Goal: Task Accomplishment & Management: Use online tool/utility

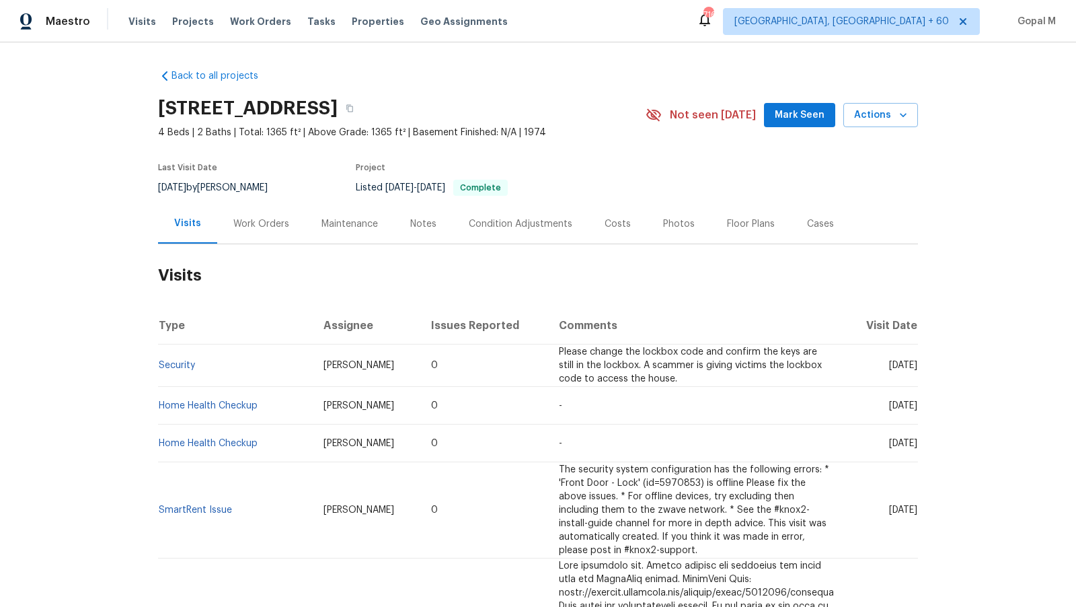
click at [260, 225] on div "Work Orders" at bounding box center [261, 223] width 56 height 13
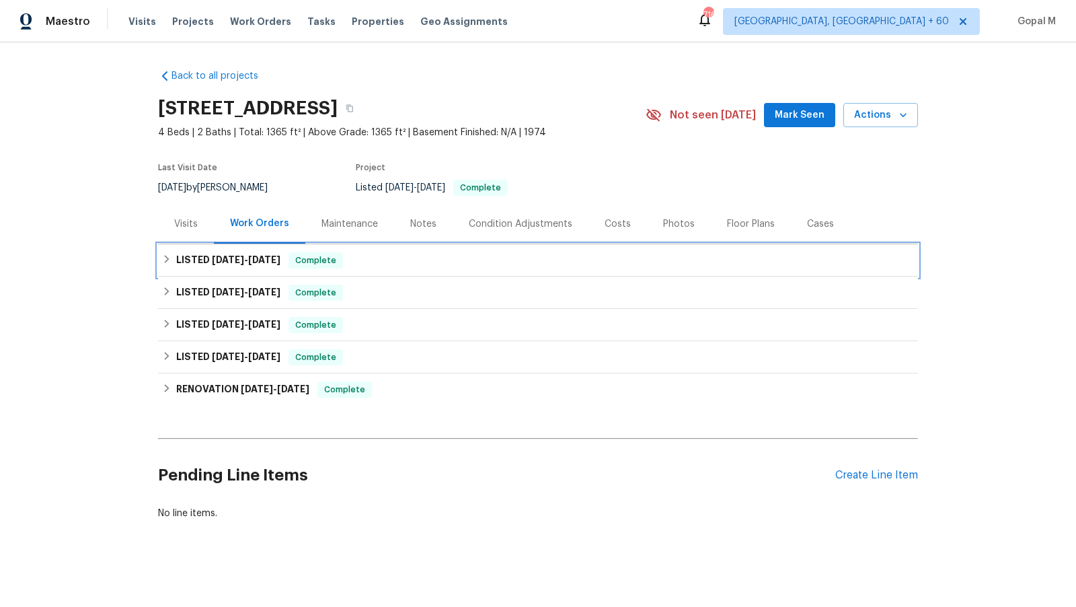
click at [338, 263] on span "Complete" at bounding box center [316, 260] width 52 height 13
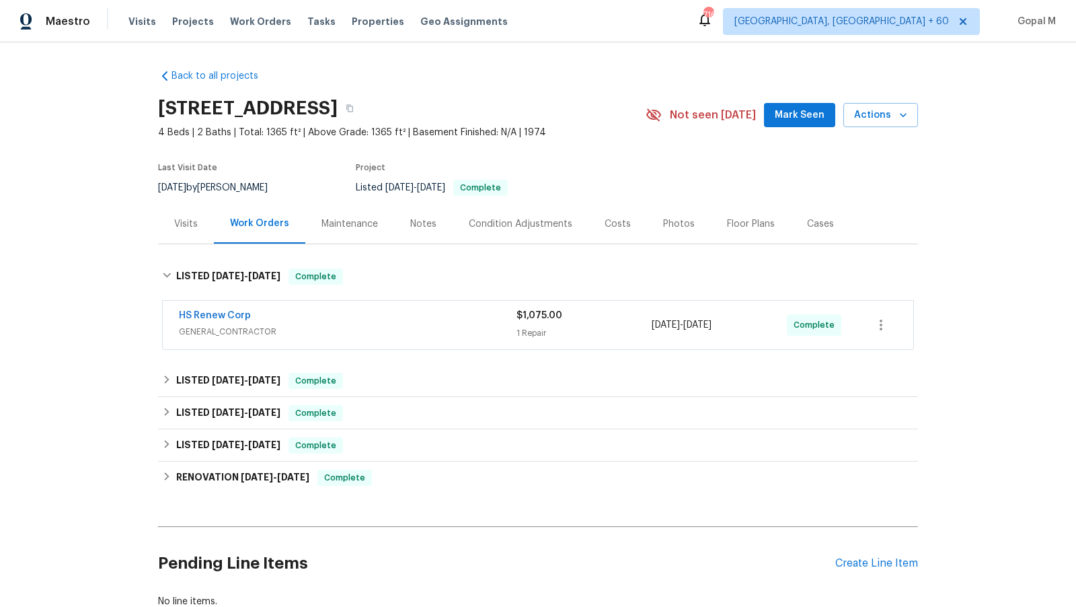
click at [436, 325] on span "GENERAL_CONTRACTOR" at bounding box center [348, 331] width 338 height 13
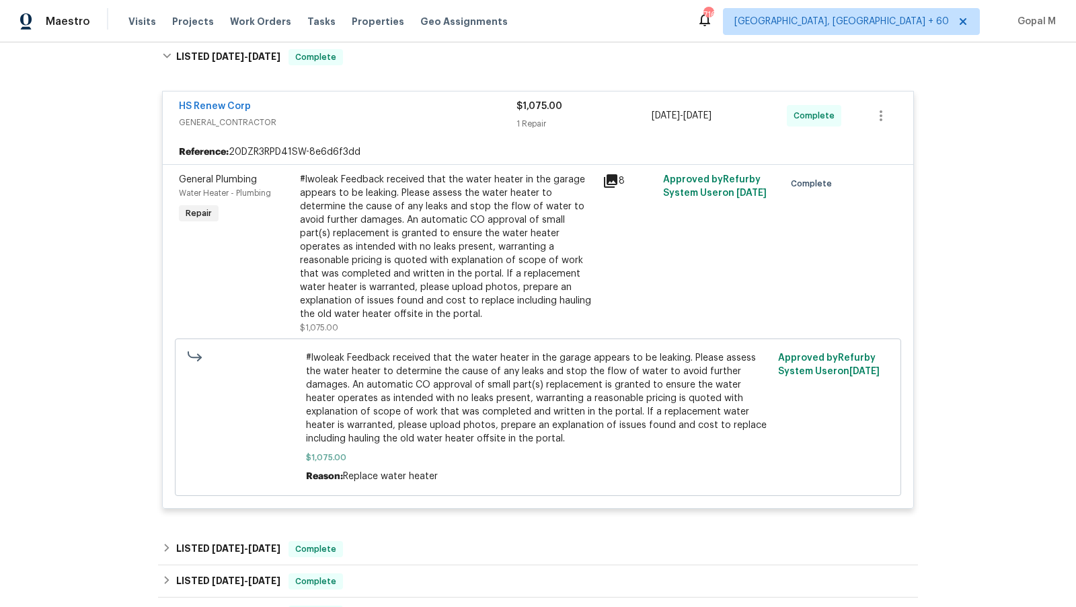
scroll to position [229, 0]
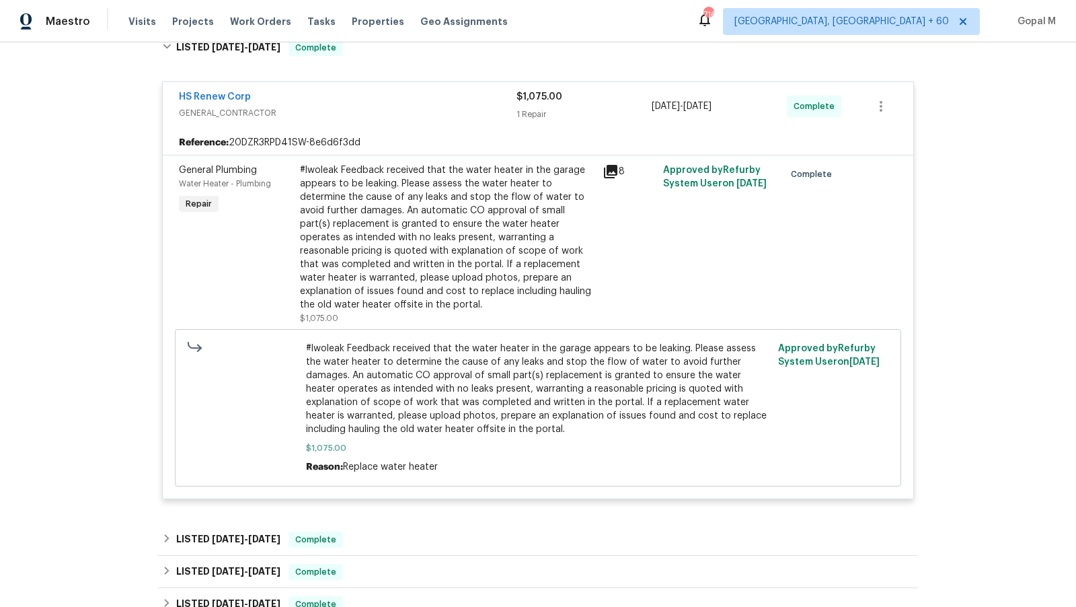
click at [447, 202] on div "#lwoleak Feedback received that the water heater in the garage appears to be le…" at bounding box center [447, 237] width 295 height 148
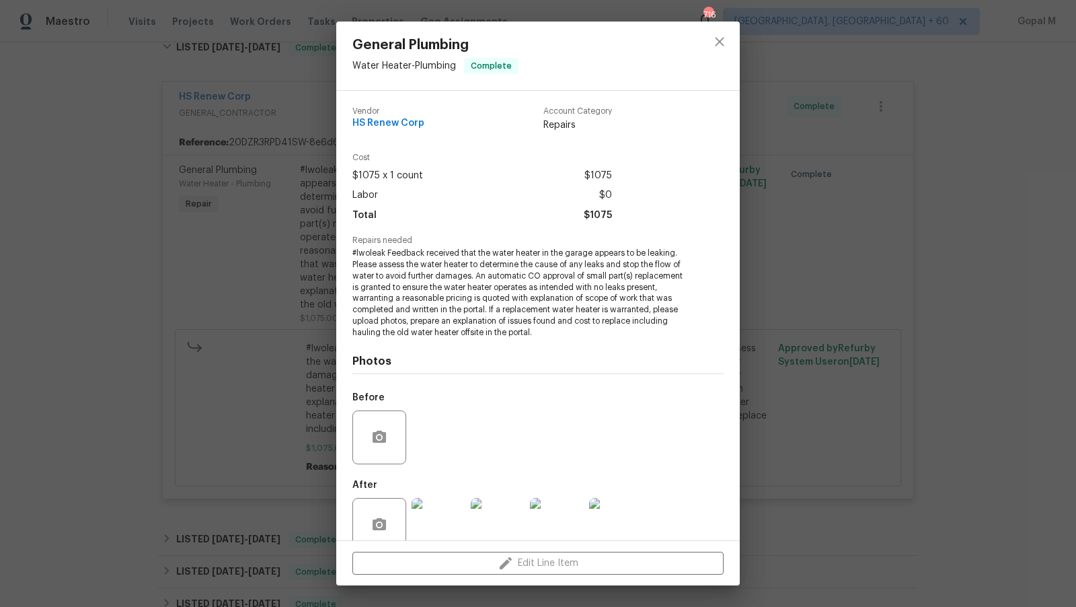
scroll to position [24, 0]
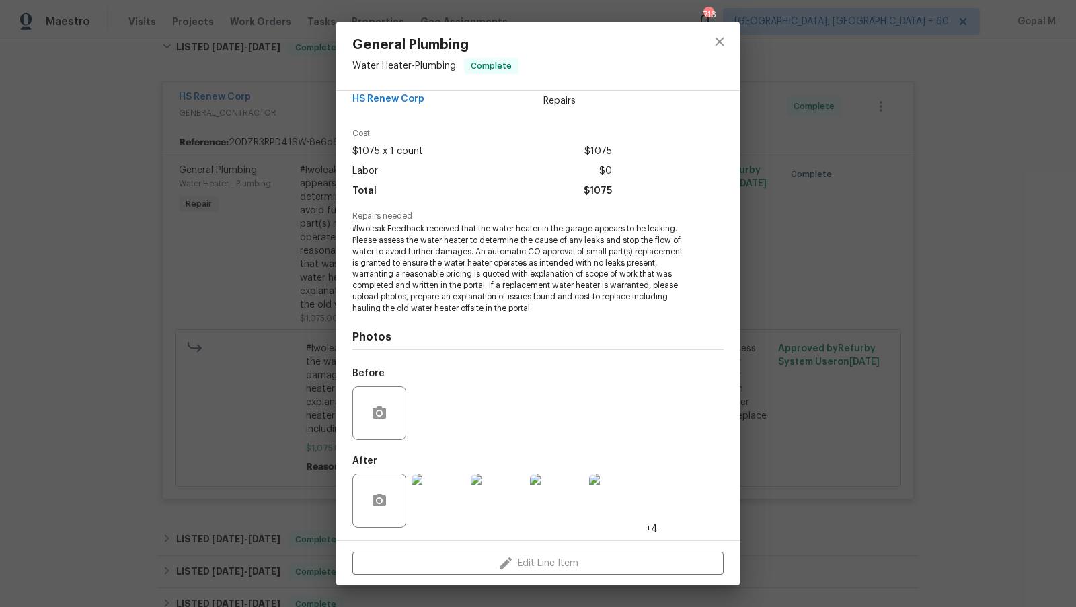
click at [259, 305] on div "General Plumbing Water Heater - Plumbing Complete Vendor HS Renew Corp Account …" at bounding box center [538, 303] width 1076 height 607
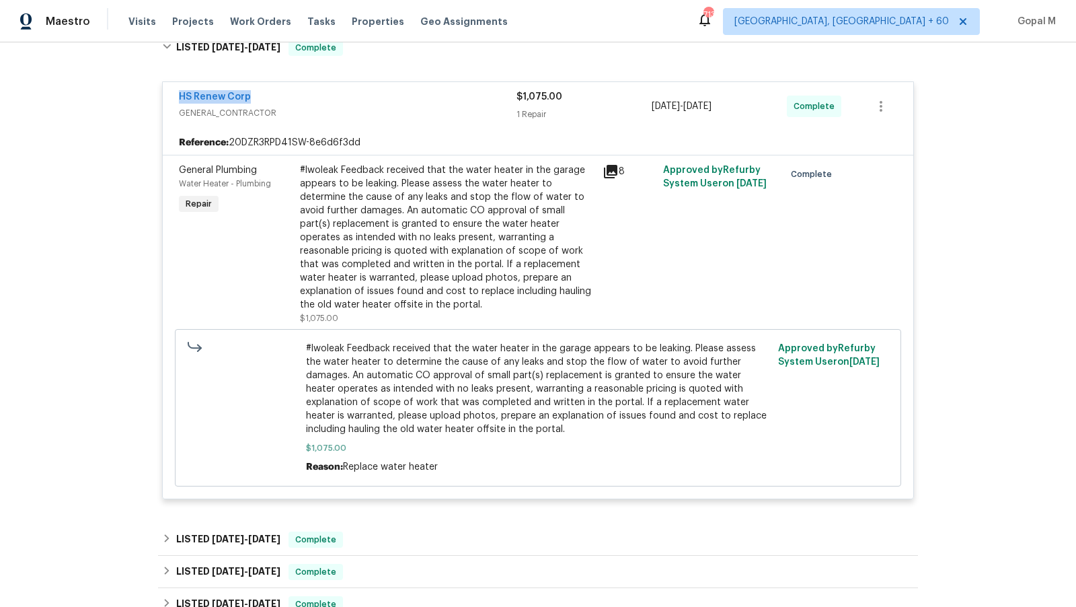
drag, startPoint x: 172, startPoint y: 98, endPoint x: 280, endPoint y: 100, distance: 107.6
click at [280, 100] on div "HS Renew Corp GENERAL_CONTRACTOR $1,075.00 1 Repair 9/19/2025 - 9/23/2025 Compl…" at bounding box center [538, 106] width 751 height 48
copy link "HS Renew Corp"
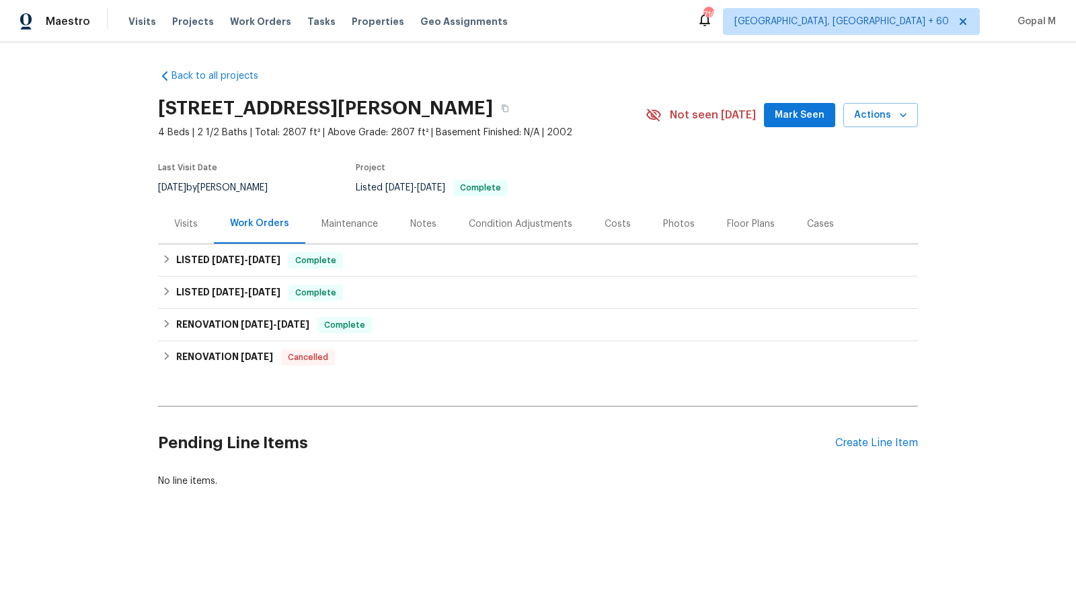
click at [178, 226] on div "Visits" at bounding box center [186, 223] width 24 height 13
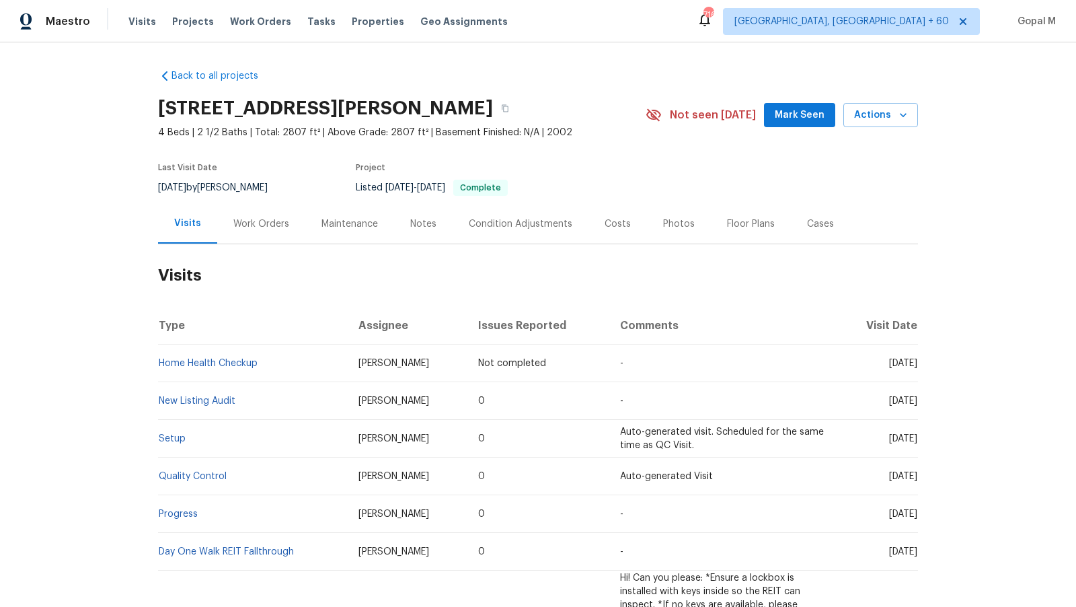
click at [262, 228] on div "Work Orders" at bounding box center [261, 223] width 56 height 13
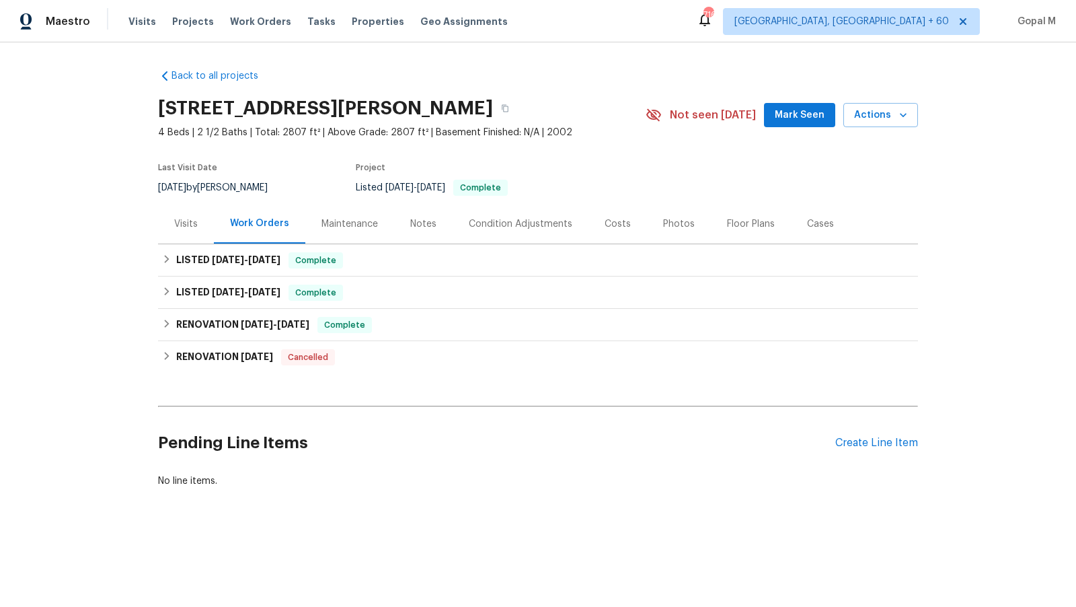
click at [180, 217] on div "Visits" at bounding box center [186, 223] width 24 height 13
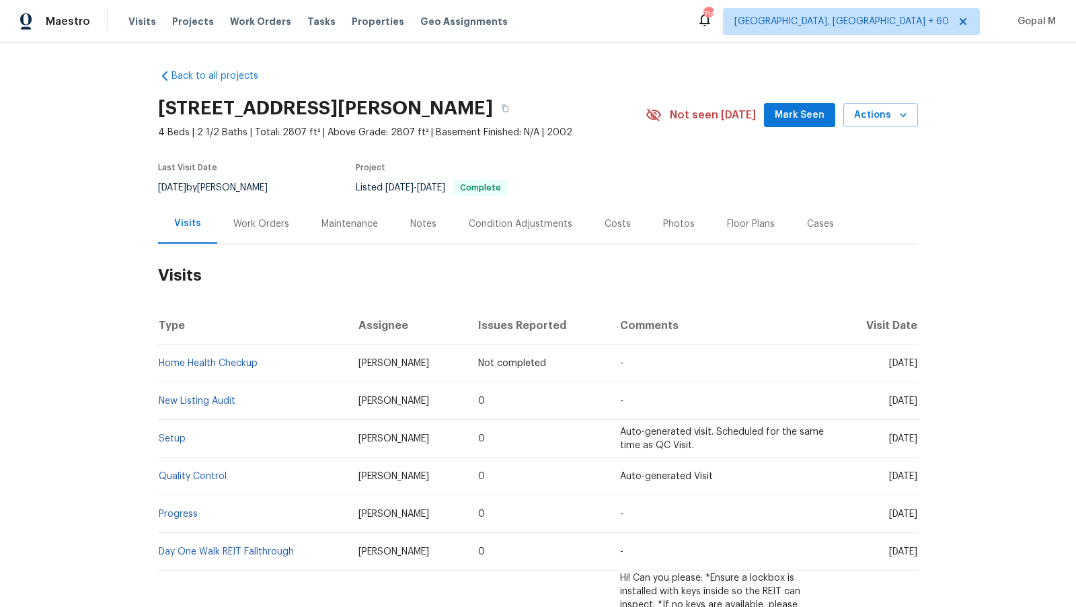
click at [266, 231] on div "Work Orders" at bounding box center [261, 224] width 88 height 40
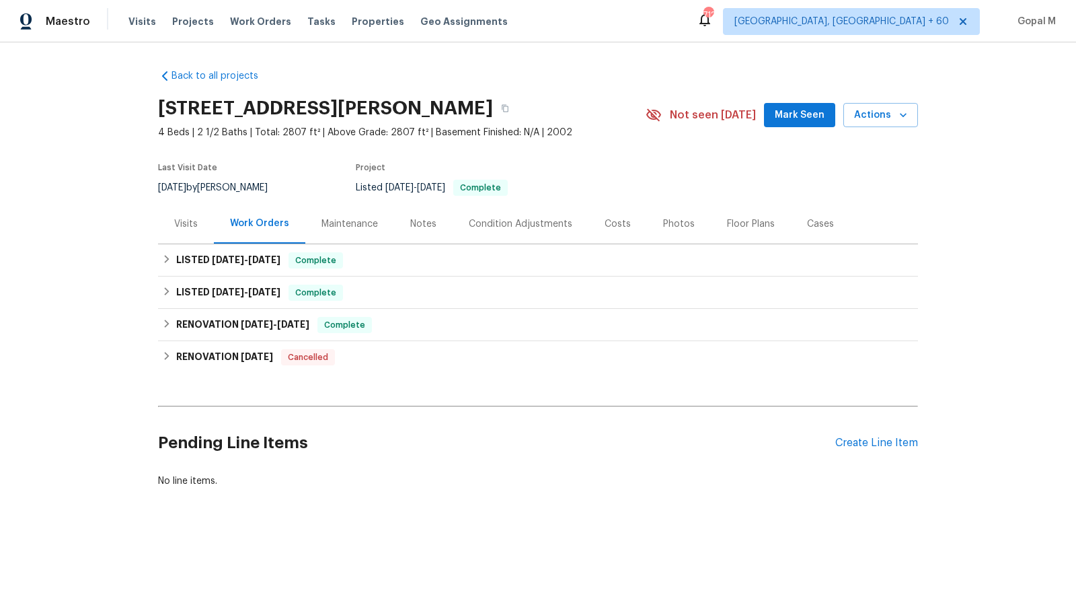
click at [189, 217] on div "Visits" at bounding box center [186, 223] width 24 height 13
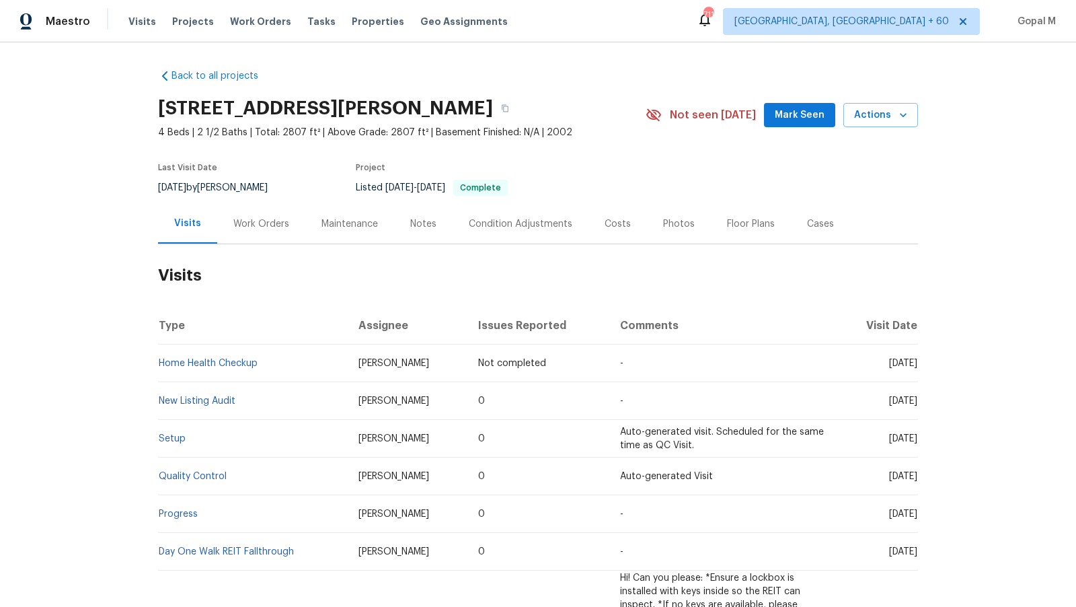
click at [358, 359] on span "[PERSON_NAME]" at bounding box center [393, 362] width 71 height 9
copy span "Brad Limes"
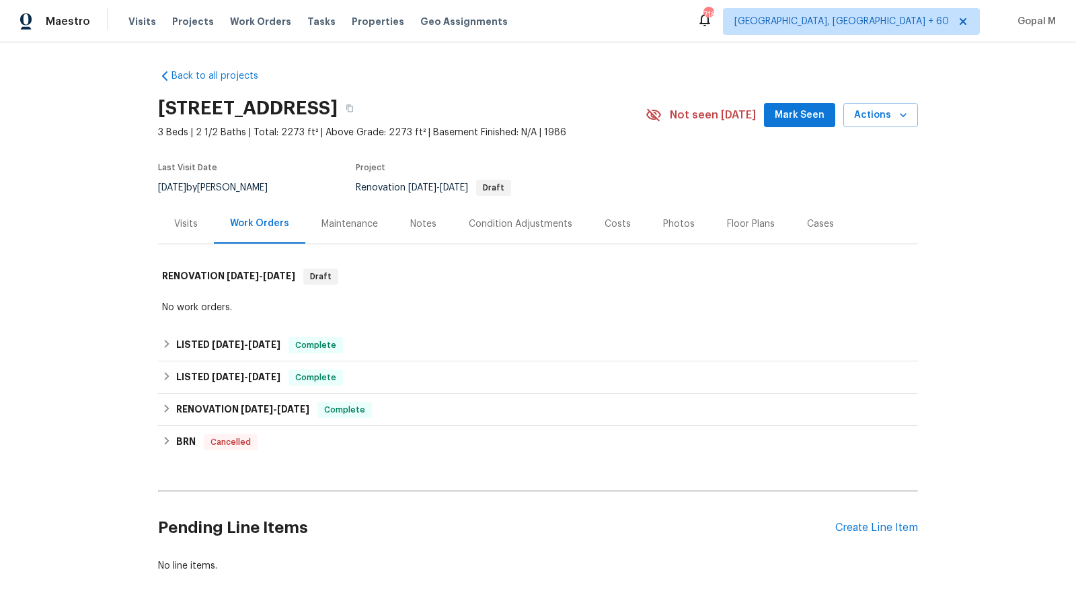
click at [195, 217] on div "Visits" at bounding box center [186, 223] width 24 height 13
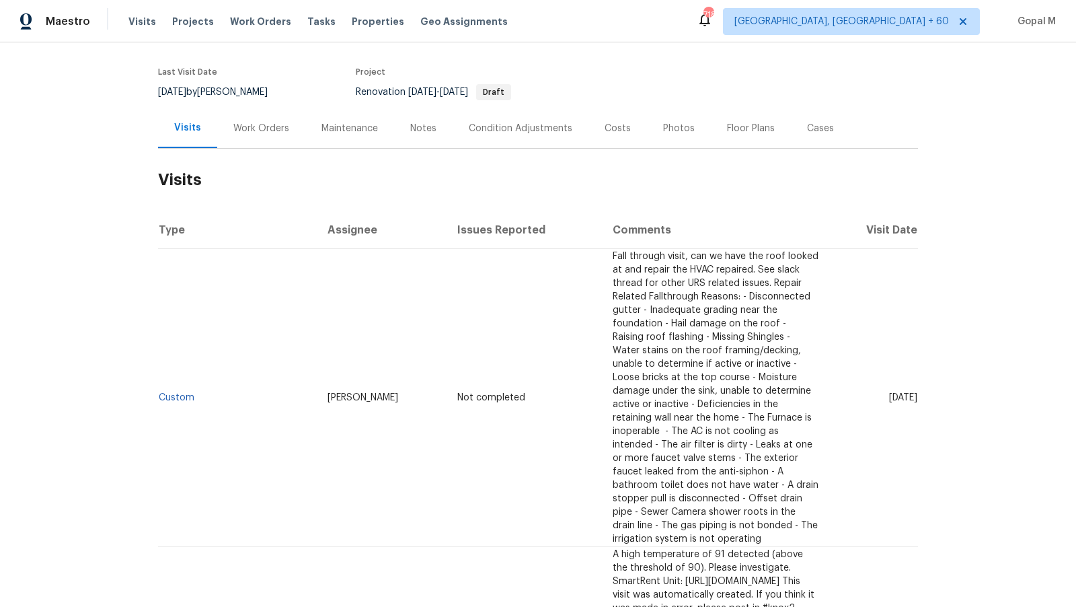
scroll to position [94, 0]
click at [282, 135] on div "Work Orders" at bounding box center [261, 129] width 56 height 13
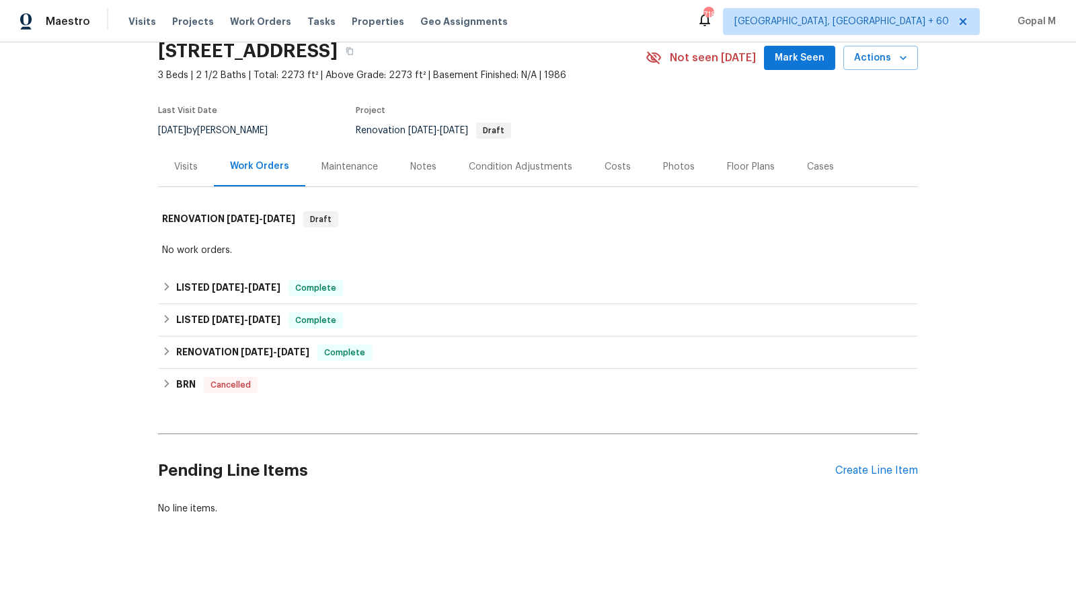
scroll to position [56, 0]
click at [169, 174] on div "Visits" at bounding box center [186, 168] width 56 height 40
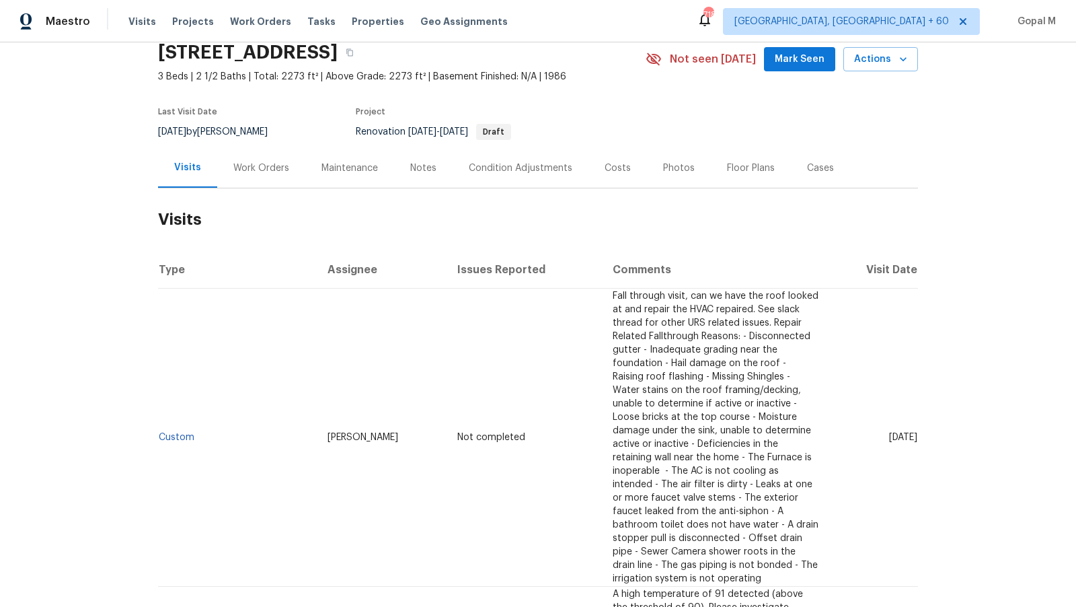
scroll to position [94, 0]
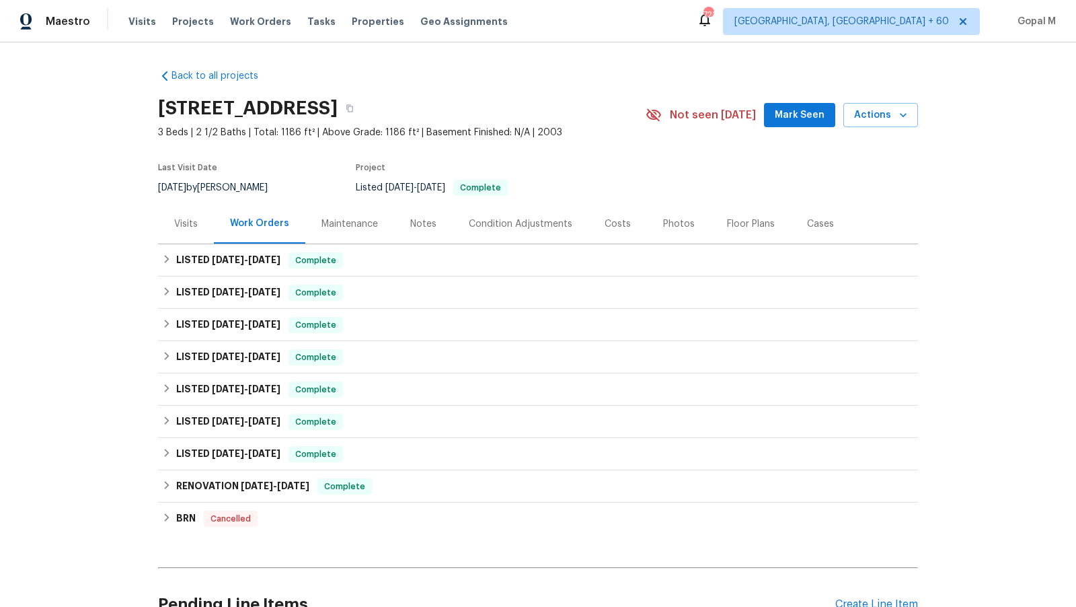
click at [180, 227] on div "Visits" at bounding box center [186, 223] width 24 height 13
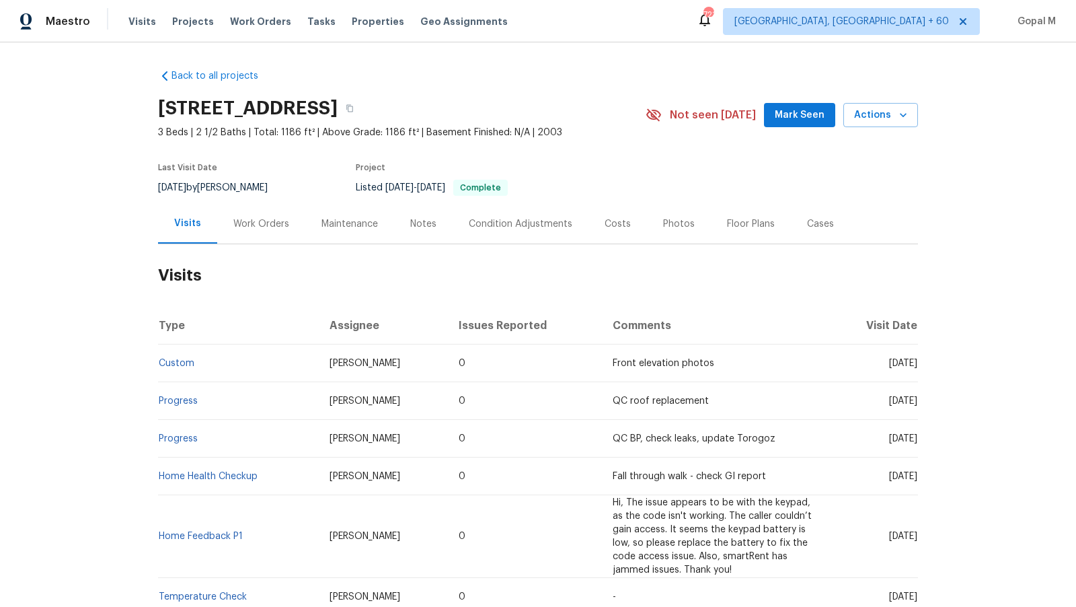
click at [279, 227] on div "Work Orders" at bounding box center [261, 223] width 56 height 13
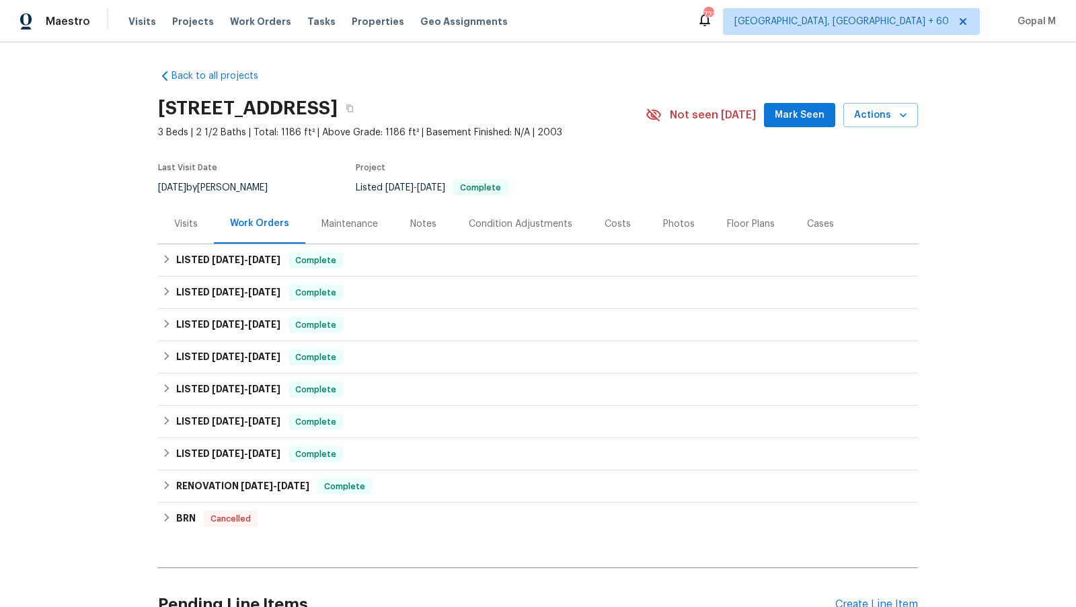
click at [194, 233] on div "Visits" at bounding box center [186, 224] width 56 height 40
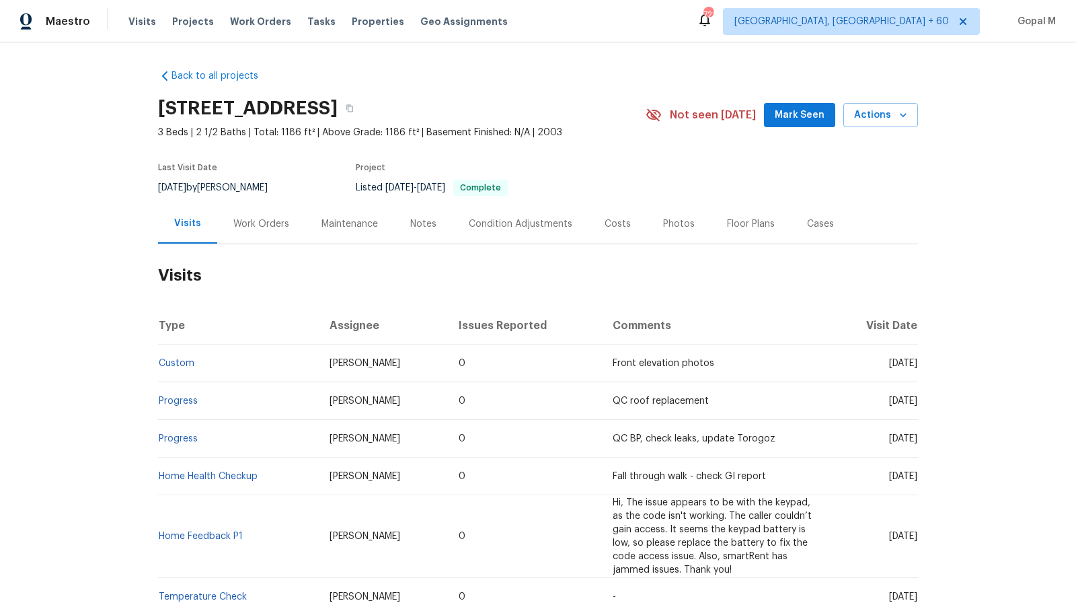
click at [268, 219] on div "Work Orders" at bounding box center [261, 223] width 56 height 13
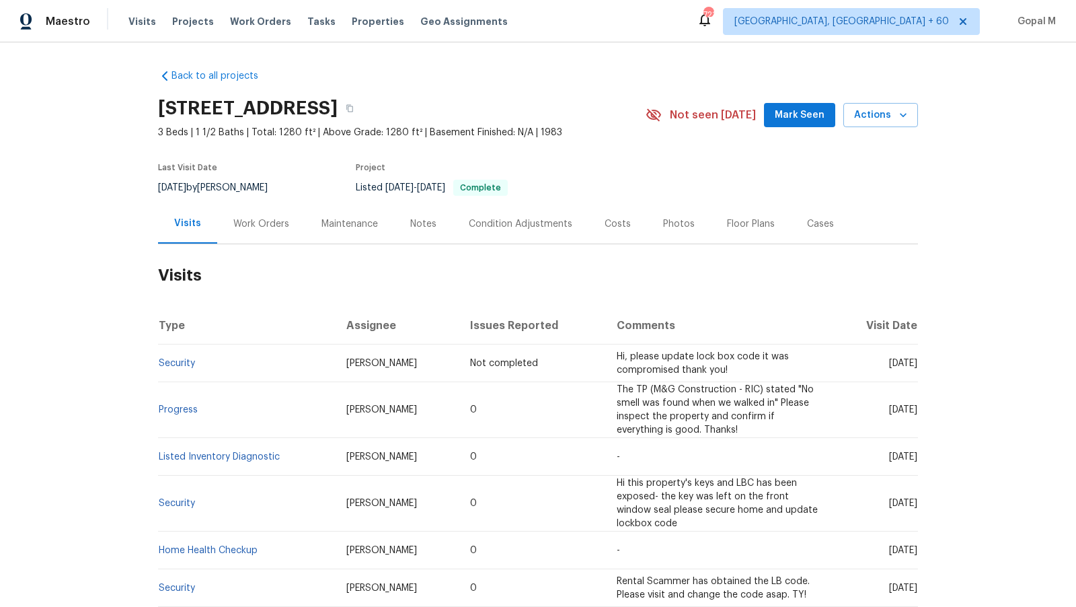
click at [265, 220] on div "Work Orders" at bounding box center [261, 223] width 56 height 13
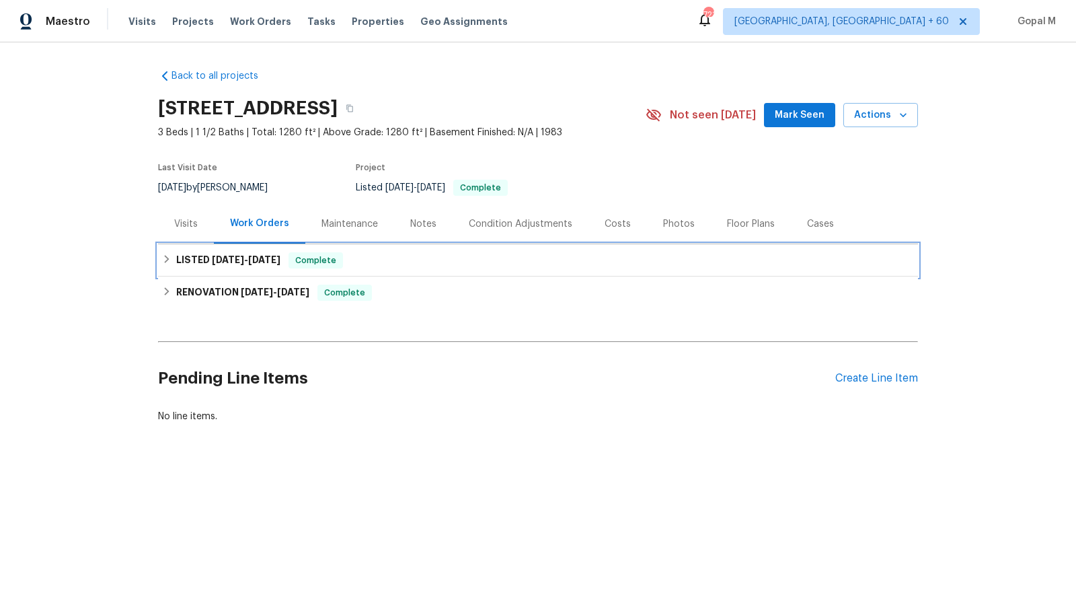
click at [646, 255] on div "LISTED 9/10/25 - 9/26/25 Complete" at bounding box center [538, 260] width 752 height 16
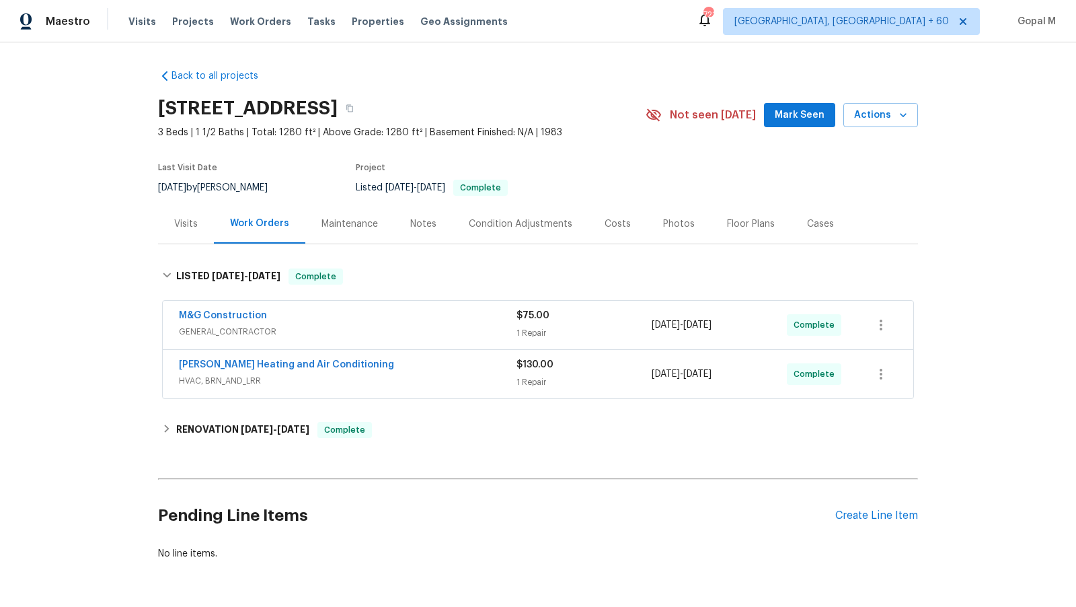
click at [622, 326] on div "1 Repair" at bounding box center [584, 332] width 135 height 13
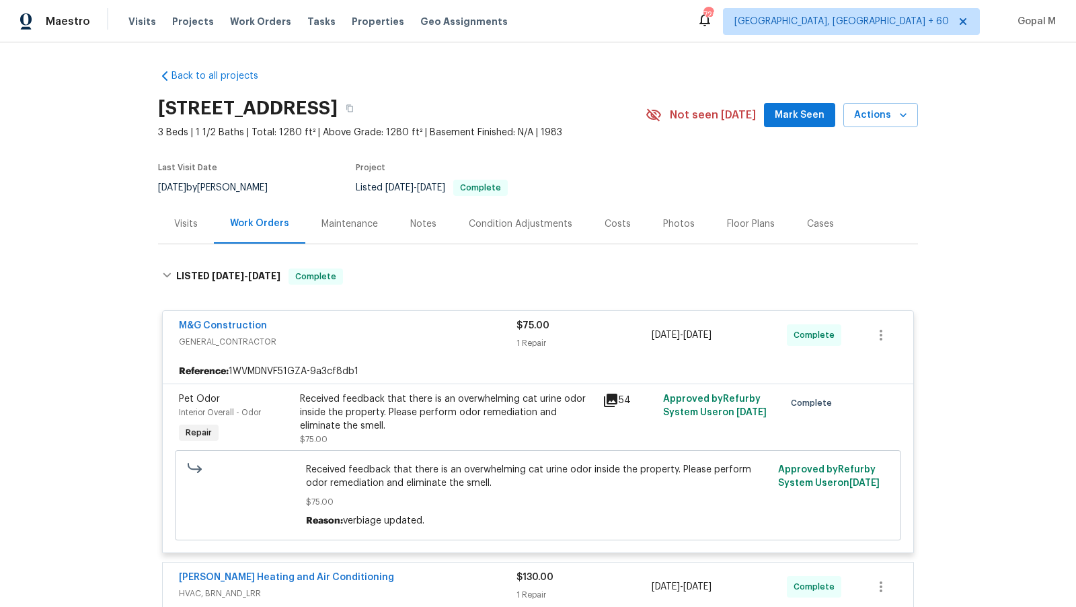
click at [186, 217] on div "Visits" at bounding box center [186, 223] width 24 height 13
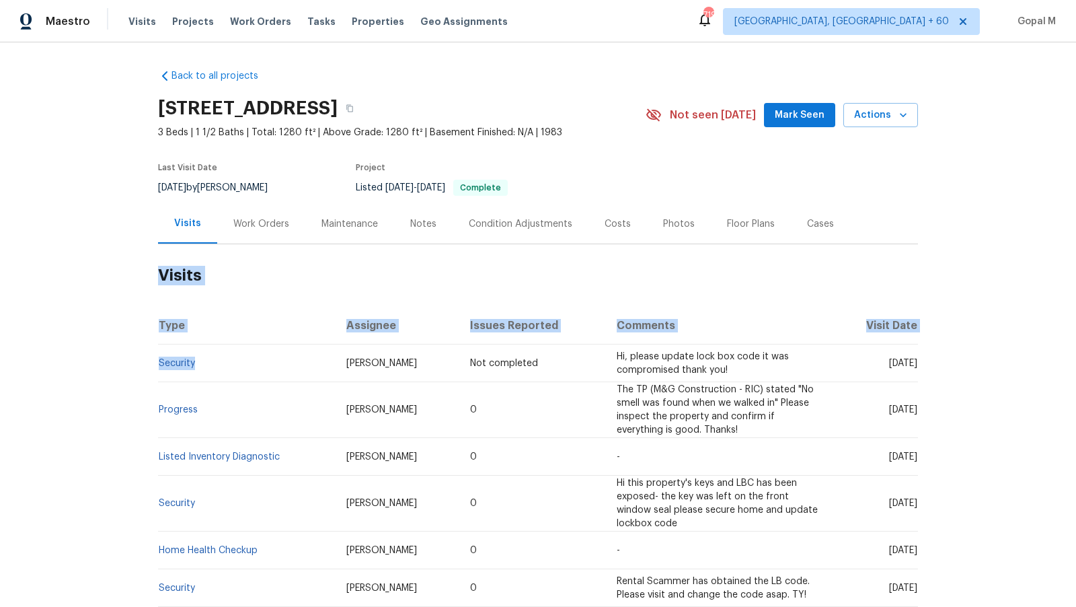
drag, startPoint x: 196, startPoint y: 366, endPoint x: 137, endPoint y: 366, distance: 59.9
click at [137, 366] on div "Back to all projects 801 Bedrock Ln, Richmond, VA 23224 3 Beds | 1 1/2 Baths | …" at bounding box center [538, 324] width 1076 height 564
click at [76, 372] on div "Back to all projects 801 Bedrock Ln, Richmond, VA 23224 3 Beds | 1 1/2 Baths | …" at bounding box center [538, 324] width 1076 height 564
drag, startPoint x: 155, startPoint y: 365, endPoint x: 197, endPoint y: 366, distance: 41.7
click at [197, 366] on div "Back to all projects 801 Bedrock Ln, Richmond, VA 23224 3 Beds | 1 1/2 Baths | …" at bounding box center [538, 324] width 1076 height 564
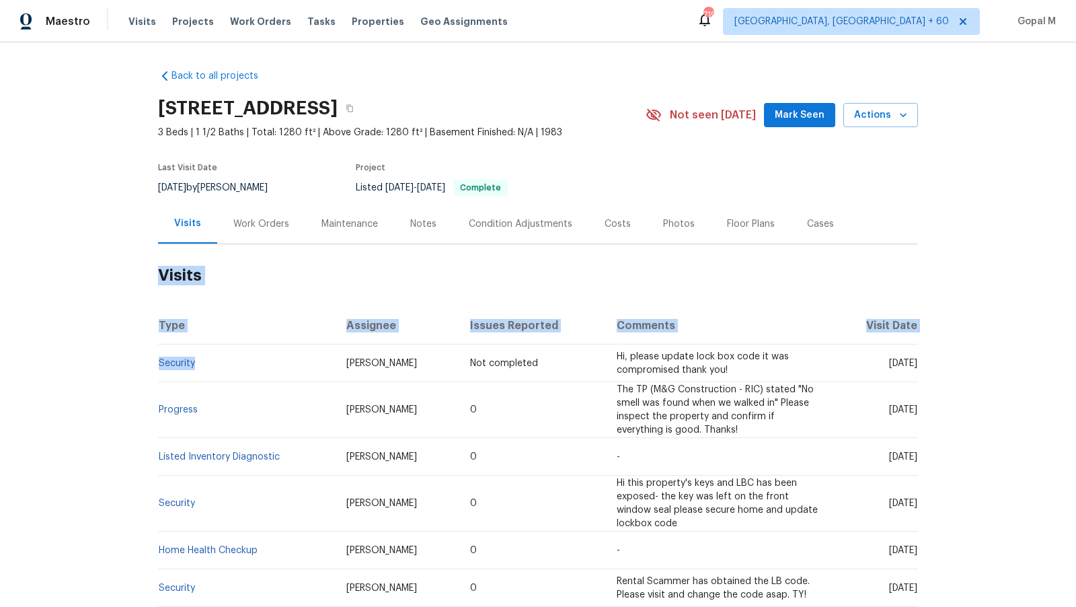
click at [197, 366] on td "Security" at bounding box center [247, 363] width 178 height 38
drag, startPoint x: 197, startPoint y: 366, endPoint x: 173, endPoint y: 366, distance: 24.2
click at [173, 366] on td "Security" at bounding box center [247, 363] width 178 height 38
copy link "Security"
drag, startPoint x: 202, startPoint y: 185, endPoint x: 155, endPoint y: 186, distance: 47.1
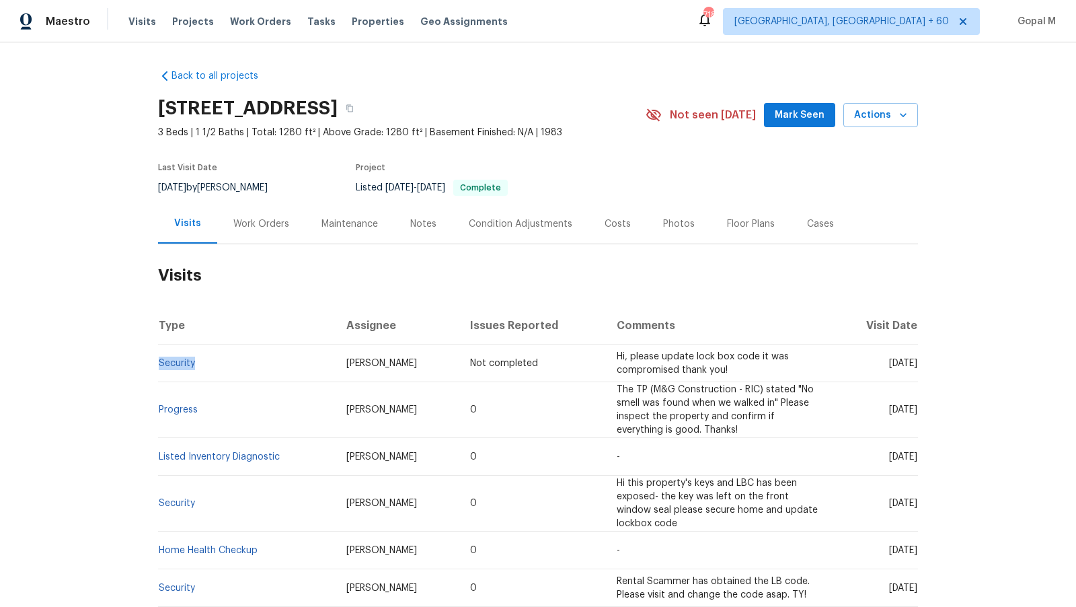
click at [155, 186] on div "Back to all projects 801 Bedrock Ln, Richmond, VA 23224 3 Beds | 1 1/2 Baths | …" at bounding box center [538, 324] width 1076 height 564
copy span "9/25/2025"
drag, startPoint x: 202, startPoint y: 408, endPoint x: 160, endPoint y: 409, distance: 41.7
click at [160, 409] on td "Progress" at bounding box center [247, 410] width 178 height 56
copy link "Progress"
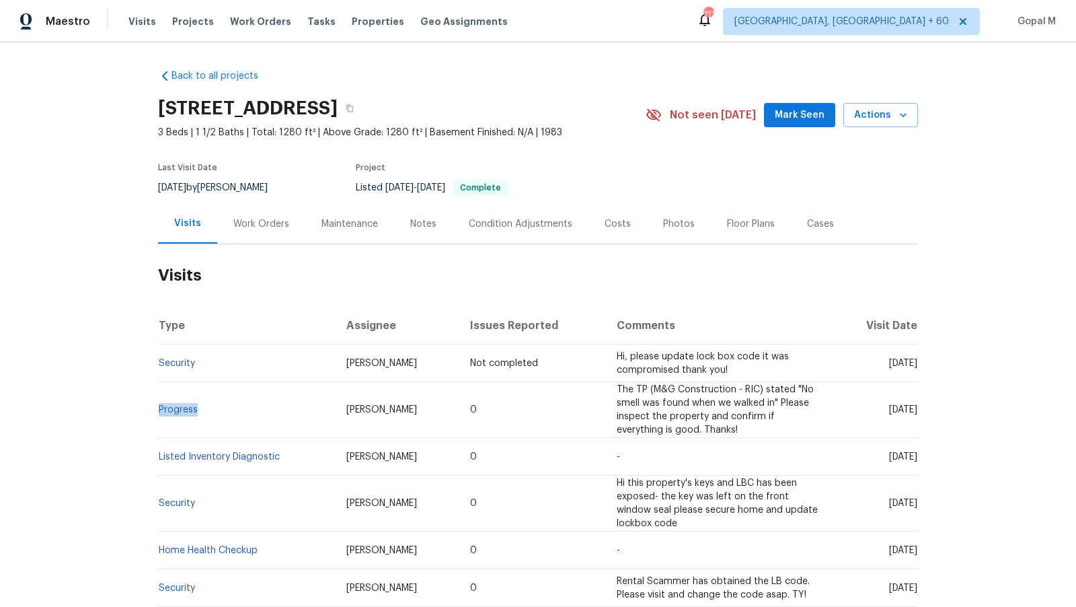
drag, startPoint x: 862, startPoint y: 410, endPoint x: 895, endPoint y: 412, distance: 33.0
click at [895, 412] on span "Thu, Sep 25 2025" at bounding box center [903, 409] width 28 height 9
copy span "Sep 25"
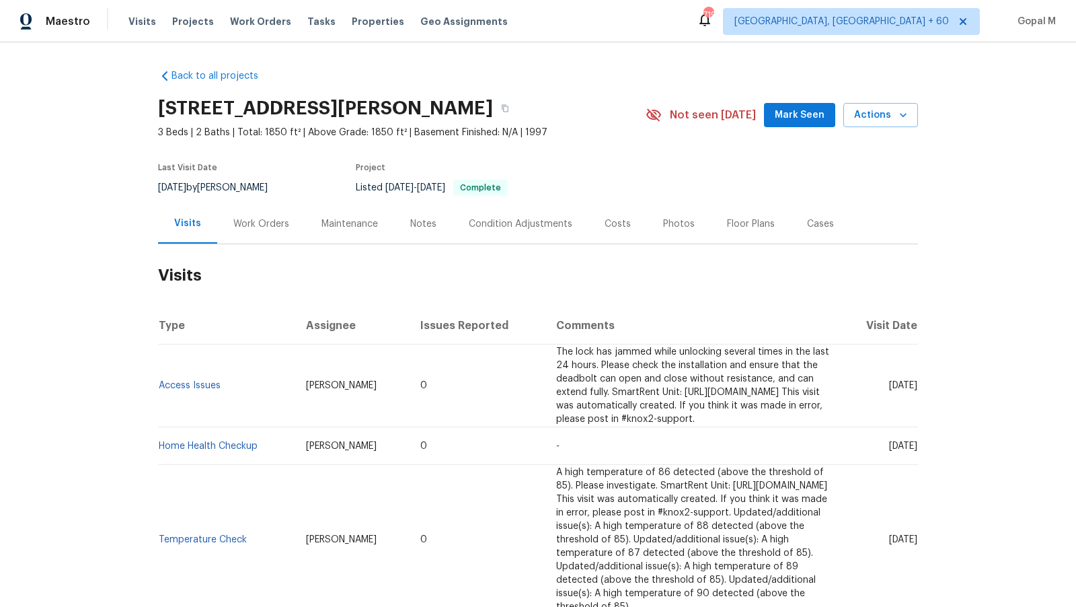
click at [260, 227] on div "Work Orders" at bounding box center [261, 223] width 56 height 13
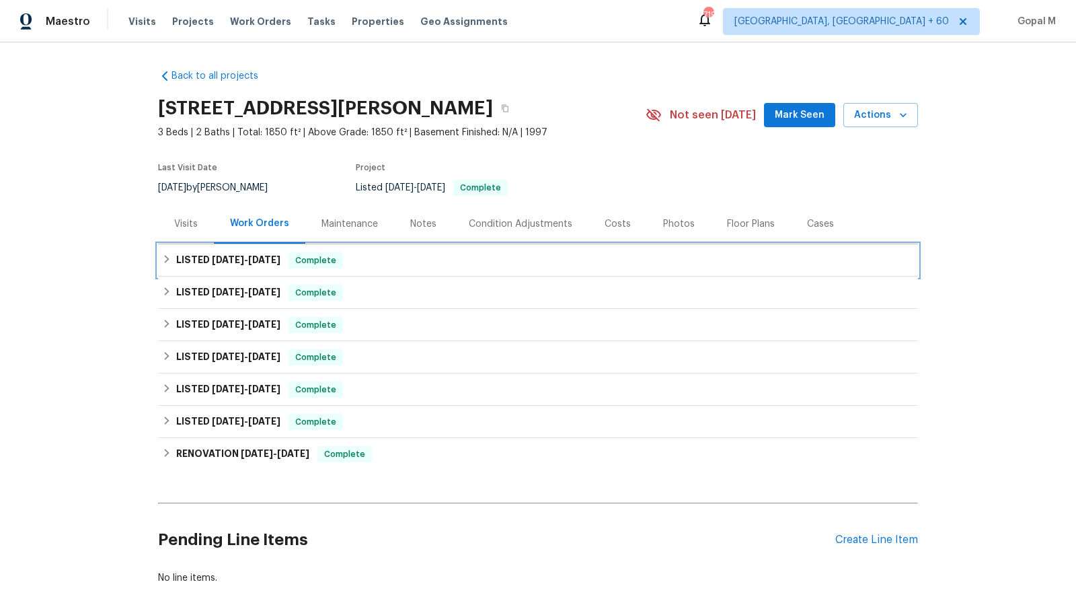
click at [374, 263] on div "LISTED 9/22/25 - 9/25/25 Complete" at bounding box center [538, 260] width 752 height 16
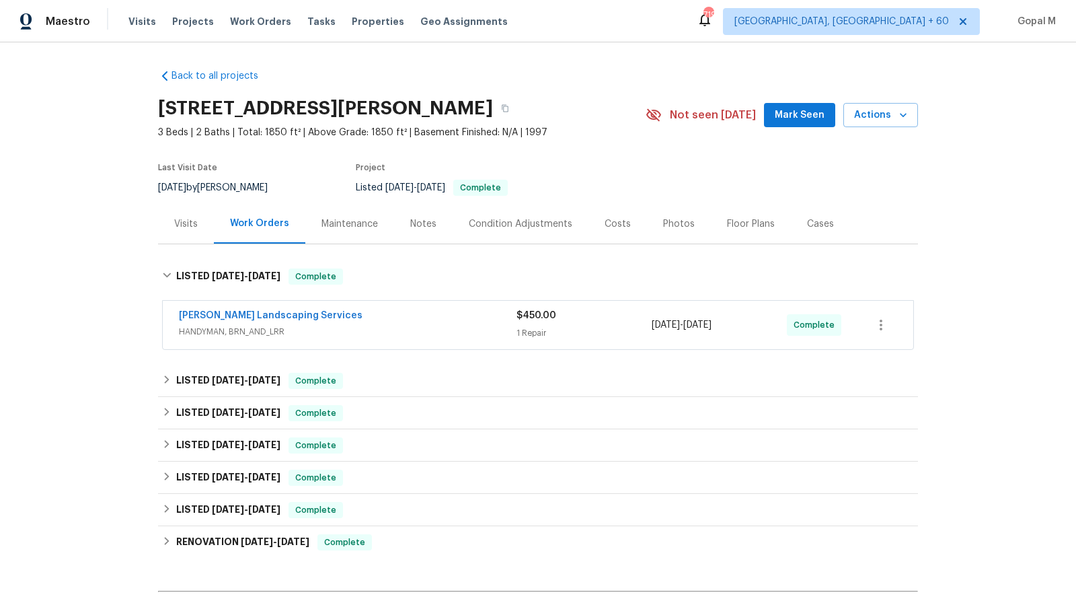
click at [441, 319] on div "Rodriguez Landscaping Services" at bounding box center [348, 317] width 338 height 16
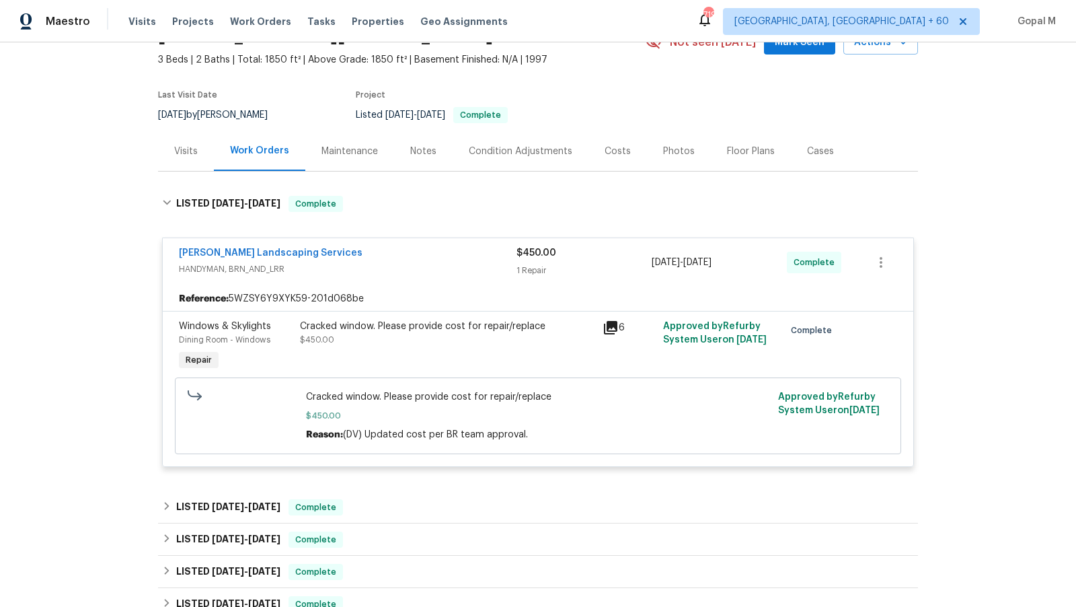
scroll to position [77, 0]
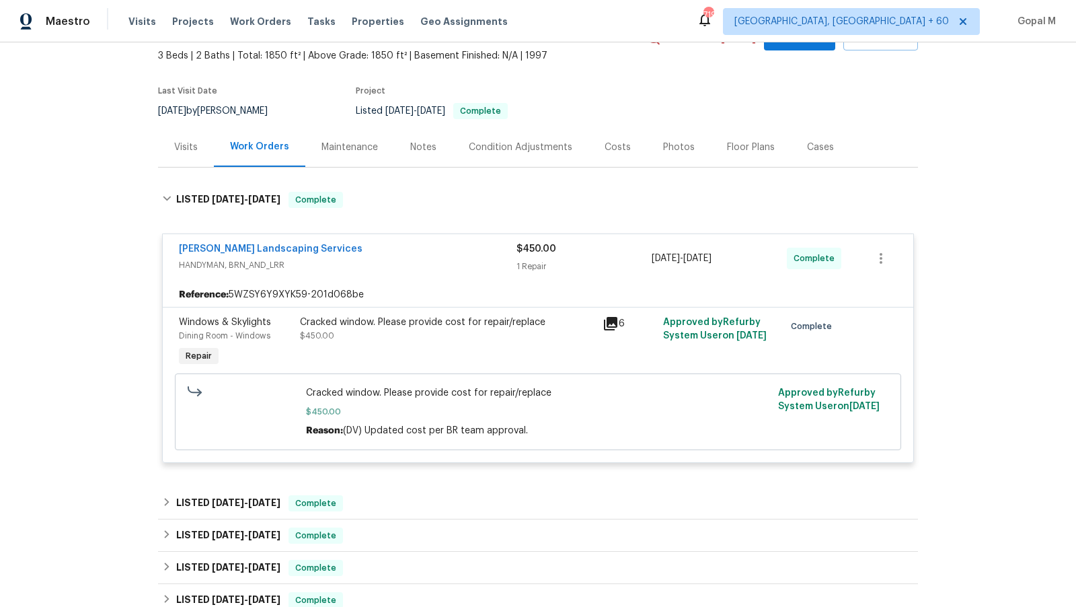
click at [451, 339] on div "Cracked window. Please provide cost for repair/replace $450.00" at bounding box center [447, 328] width 295 height 27
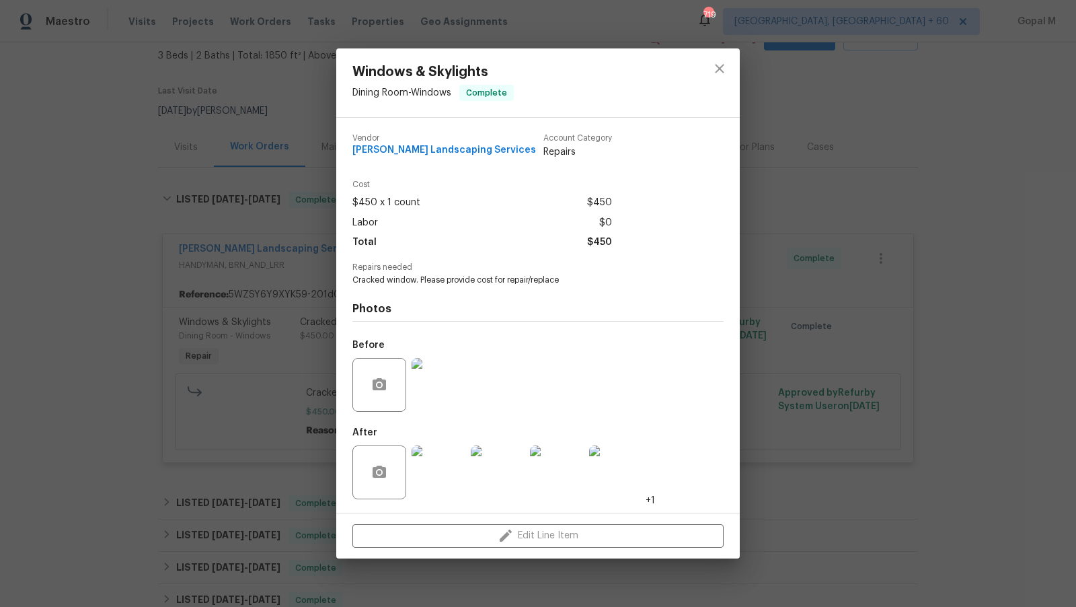
click at [243, 318] on div "Windows & Skylights Dining Room - Windows Complete Vendor Rodriguez Landscaping…" at bounding box center [538, 303] width 1076 height 607
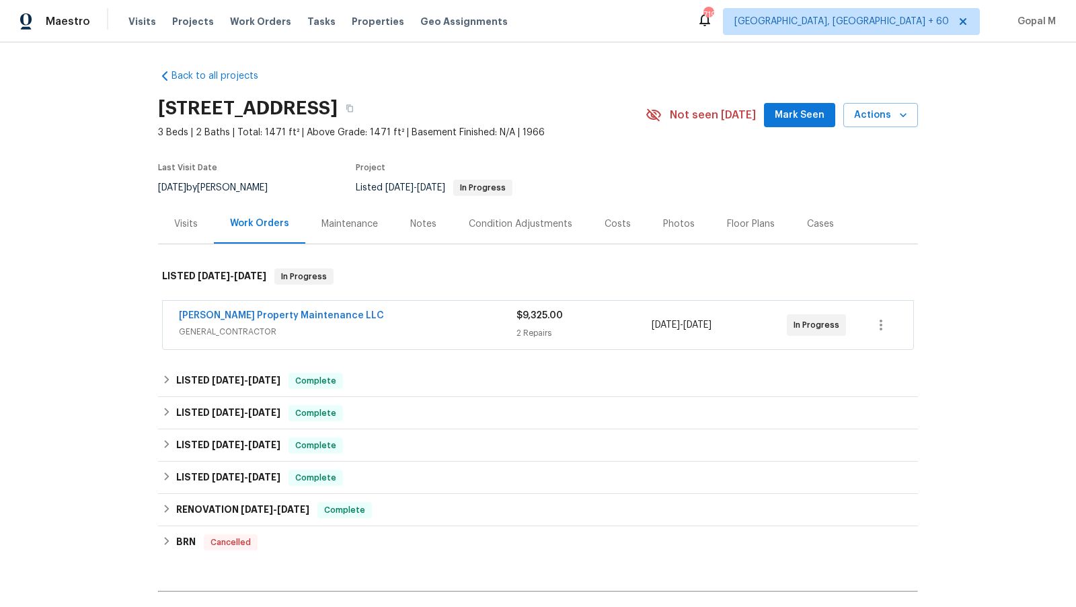
click at [623, 324] on div "$9,325.00 2 Repairs" at bounding box center [584, 325] width 135 height 32
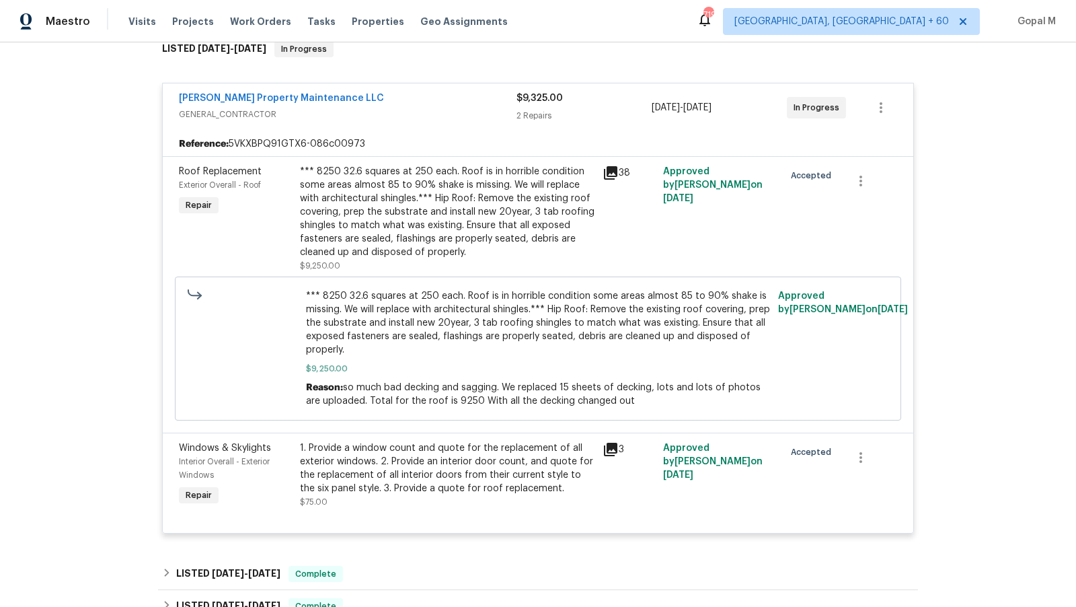
scroll to position [259, 0]
